Goal: Check status: Check status

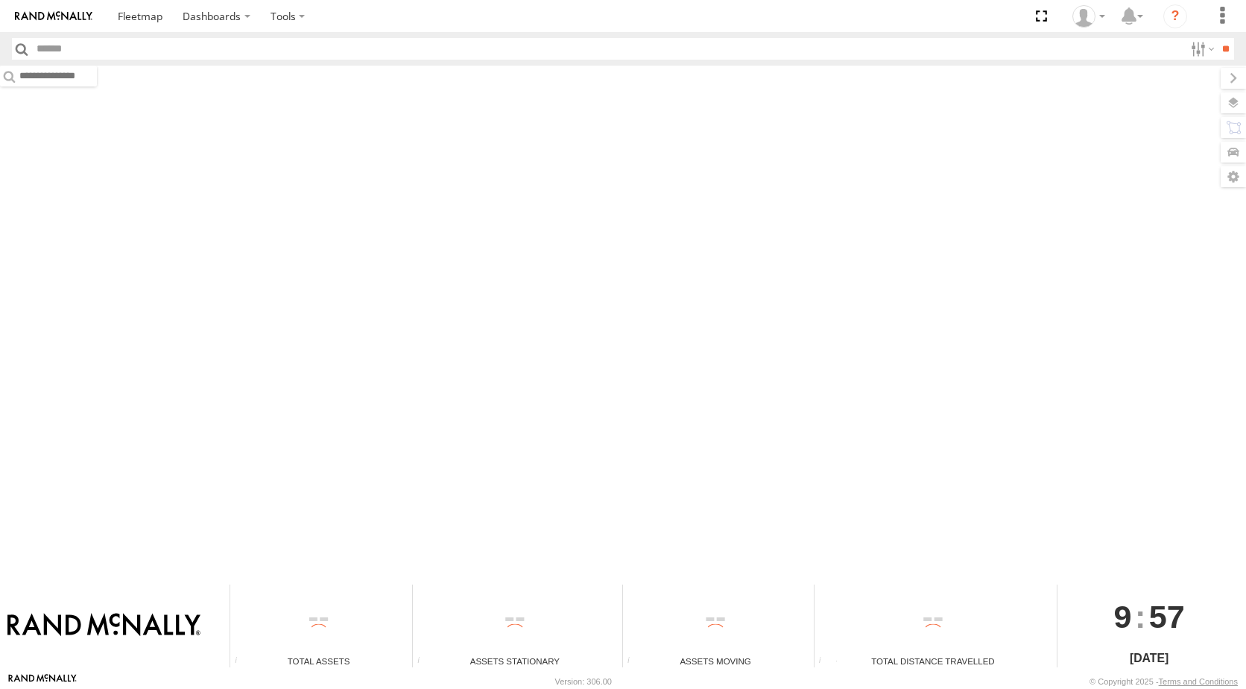
click at [852, 361] on div at bounding box center [623, 323] width 1246 height 514
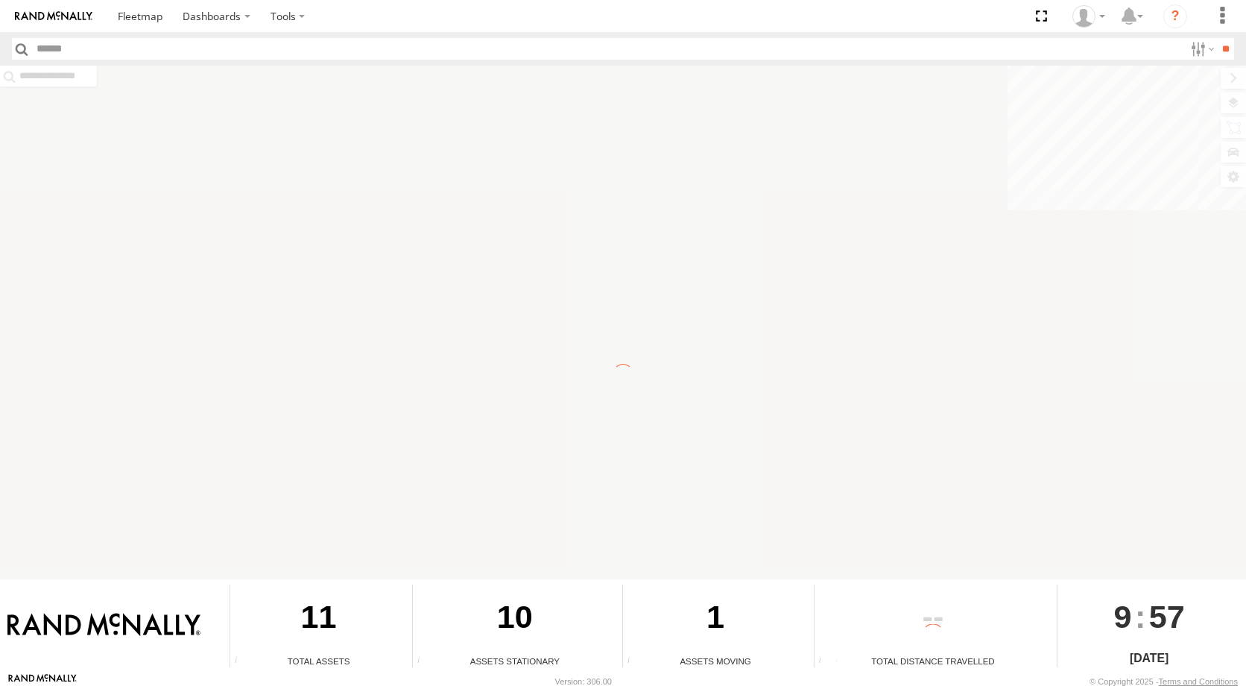
click at [852, 361] on div at bounding box center [623, 323] width 1246 height 514
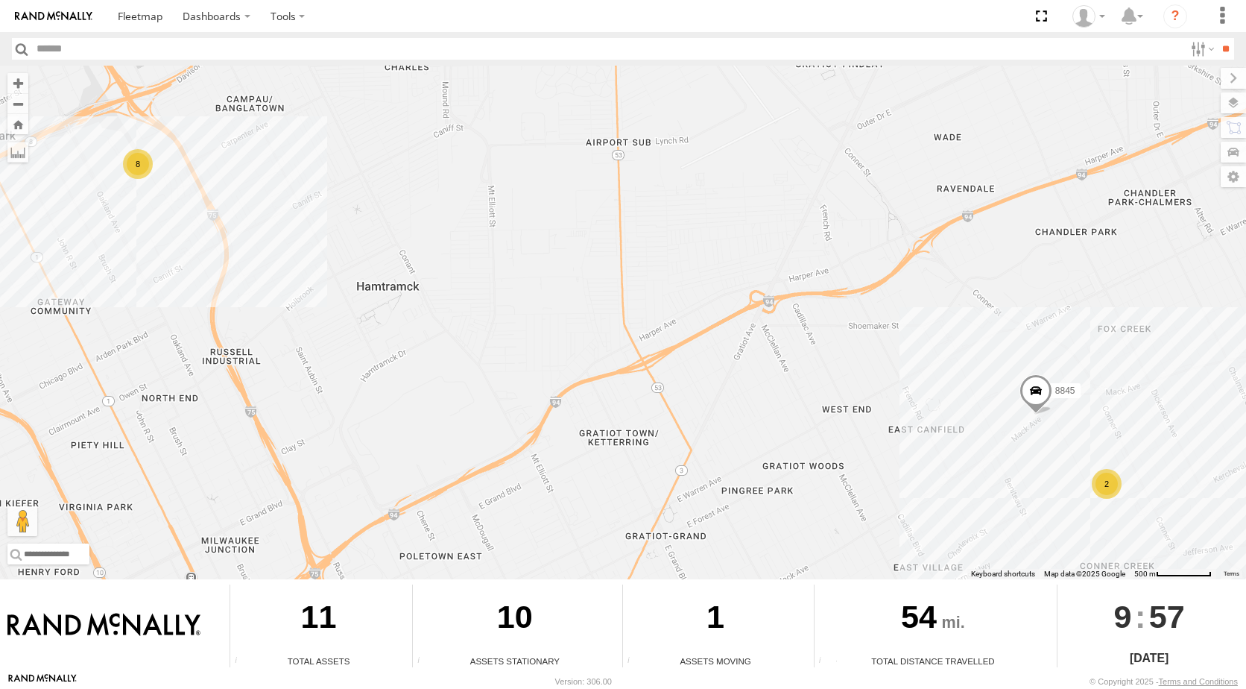
click at [1104, 482] on div "2" at bounding box center [1107, 484] width 30 height 30
